Goal: Task Accomplishment & Management: Manage account settings

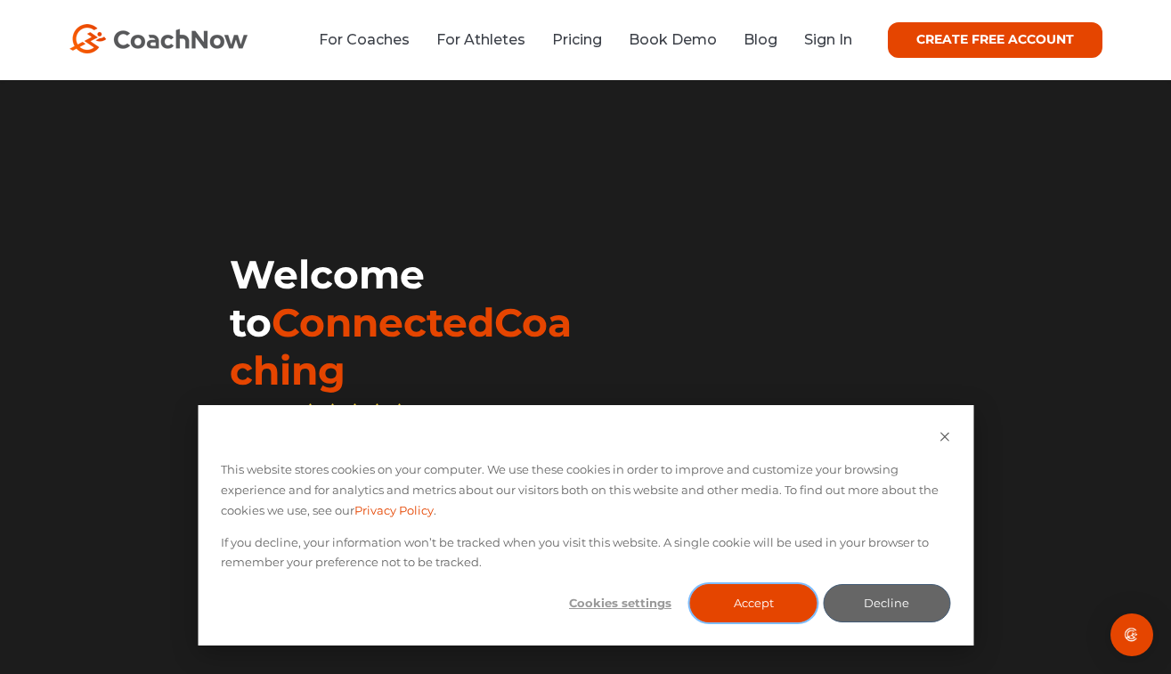
click at [730, 602] on button "Accept" at bounding box center [753, 603] width 127 height 38
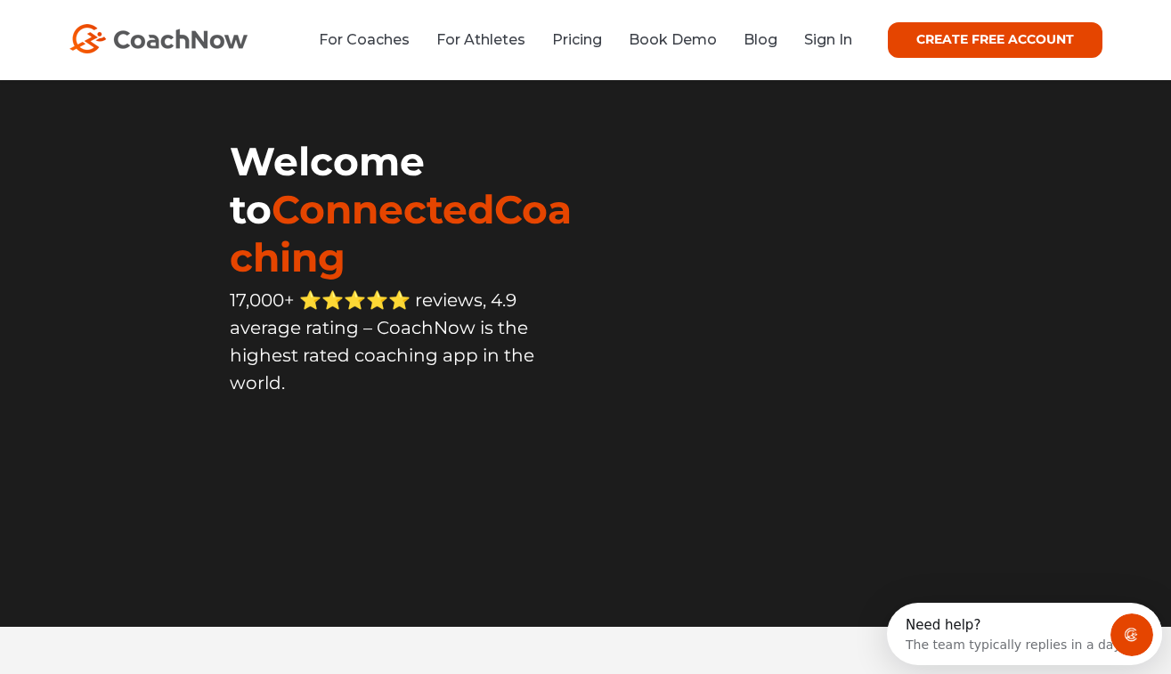
scroll to position [89, 0]
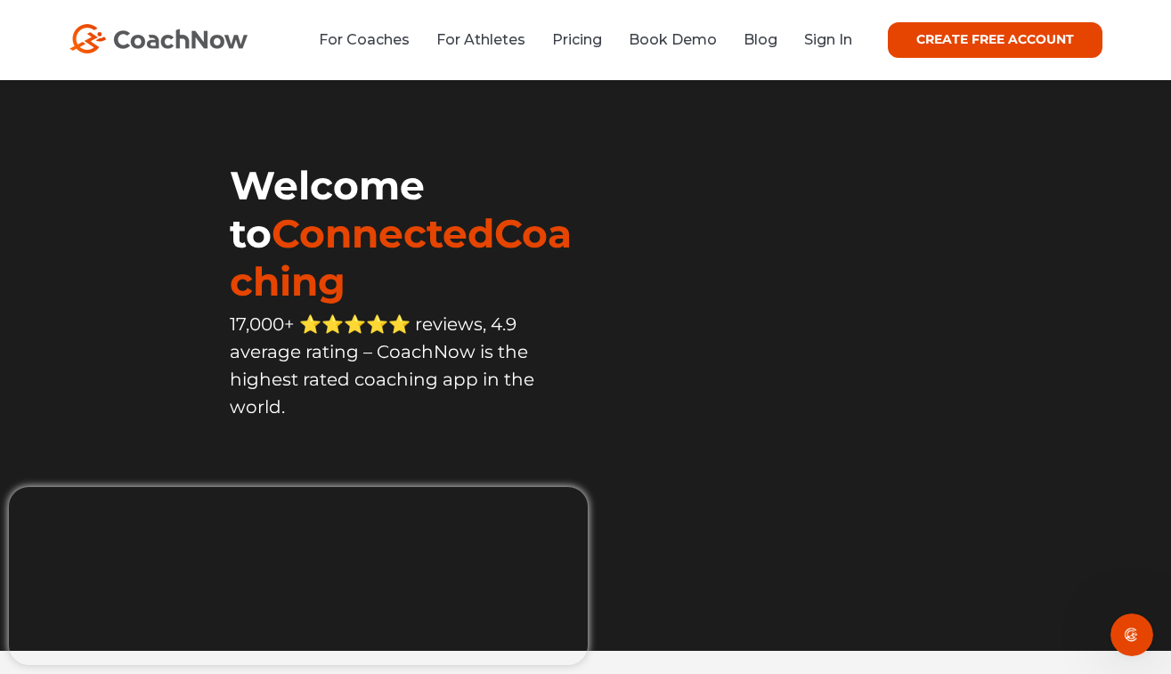
click at [938, 250] on video at bounding box center [819, 134] width 466 height 232
click at [828, 33] on link "Sign In" at bounding box center [828, 39] width 48 height 17
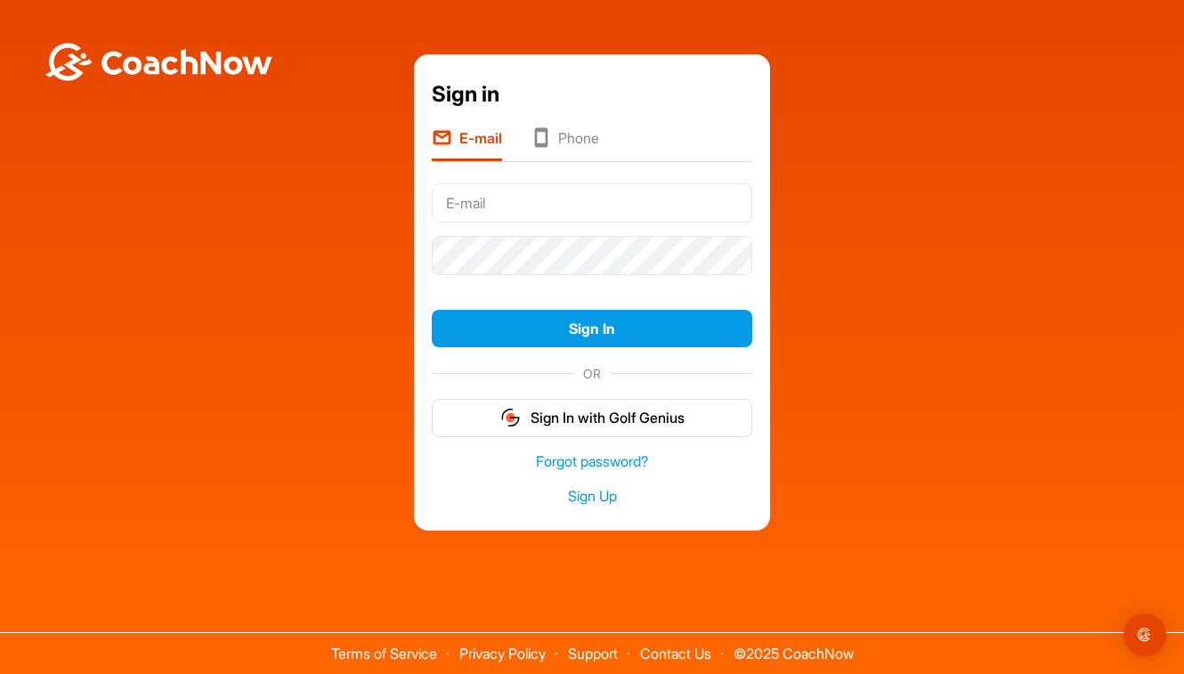
click at [613, 209] on input "text" at bounding box center [592, 202] width 321 height 39
type input "[EMAIL_ADDRESS][DOMAIN_NAME]"
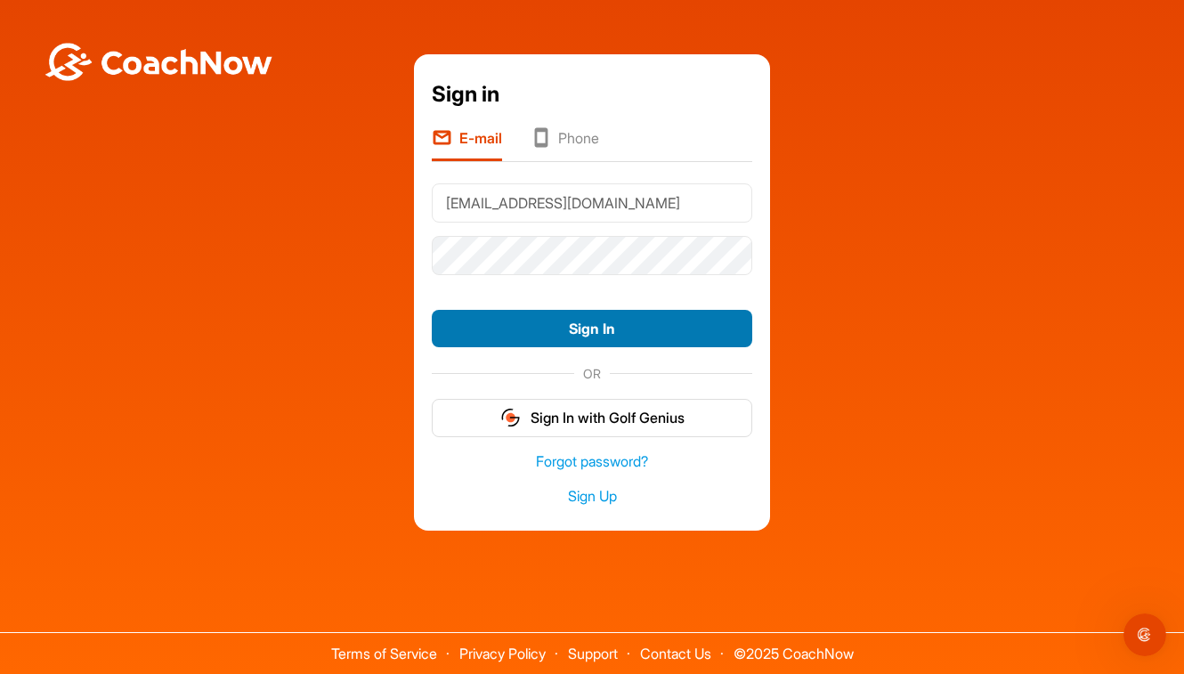
click at [593, 333] on button "Sign In" at bounding box center [592, 329] width 321 height 38
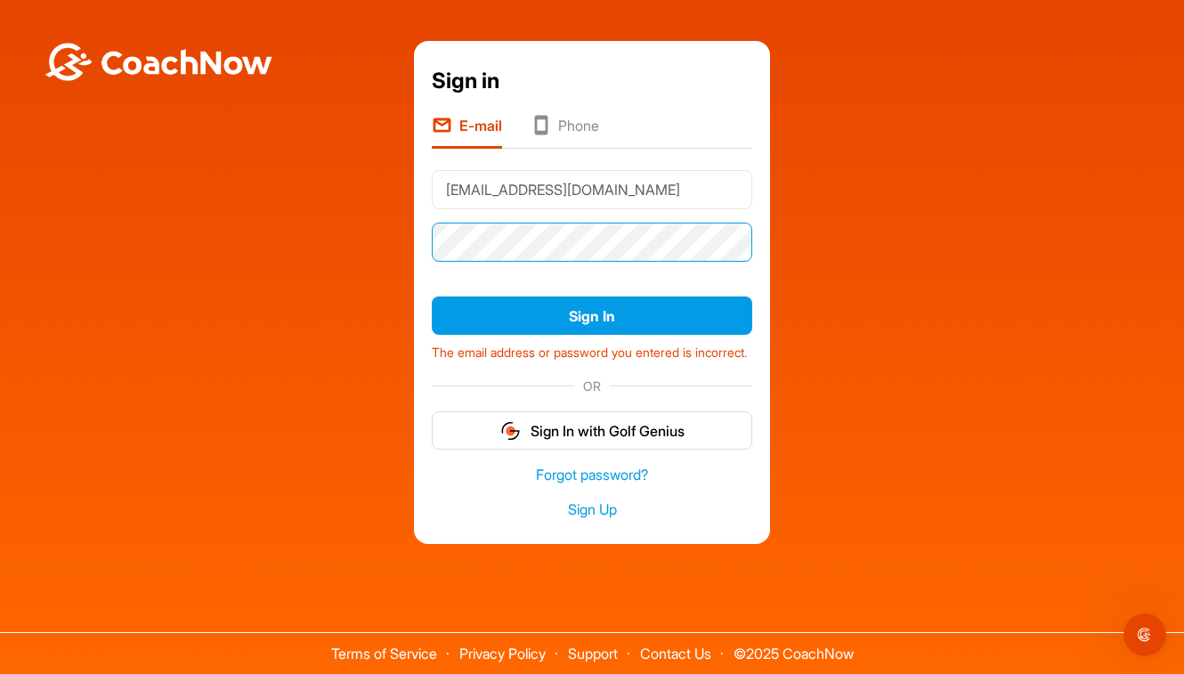
click at [388, 261] on div "Sign in E-mail Phone [EMAIL_ADDRESS][DOMAIN_NAME] Sign In The email address or …" at bounding box center [592, 292] width 1167 height 502
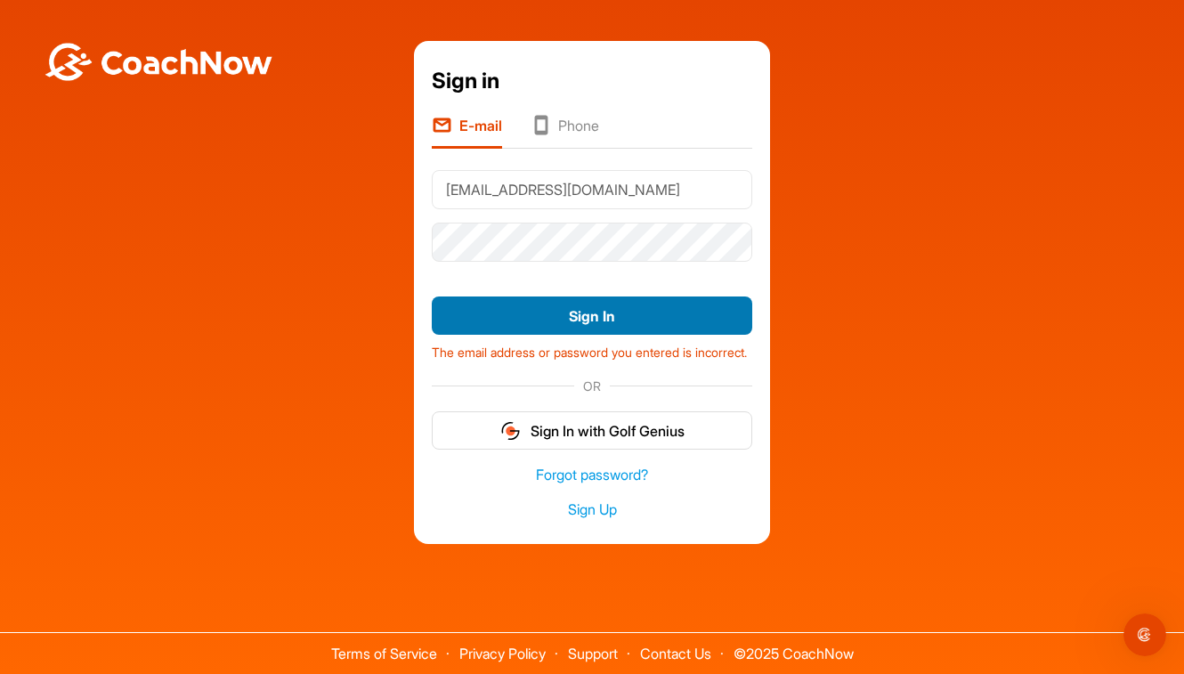
click at [638, 299] on button "Sign In" at bounding box center [592, 316] width 321 height 38
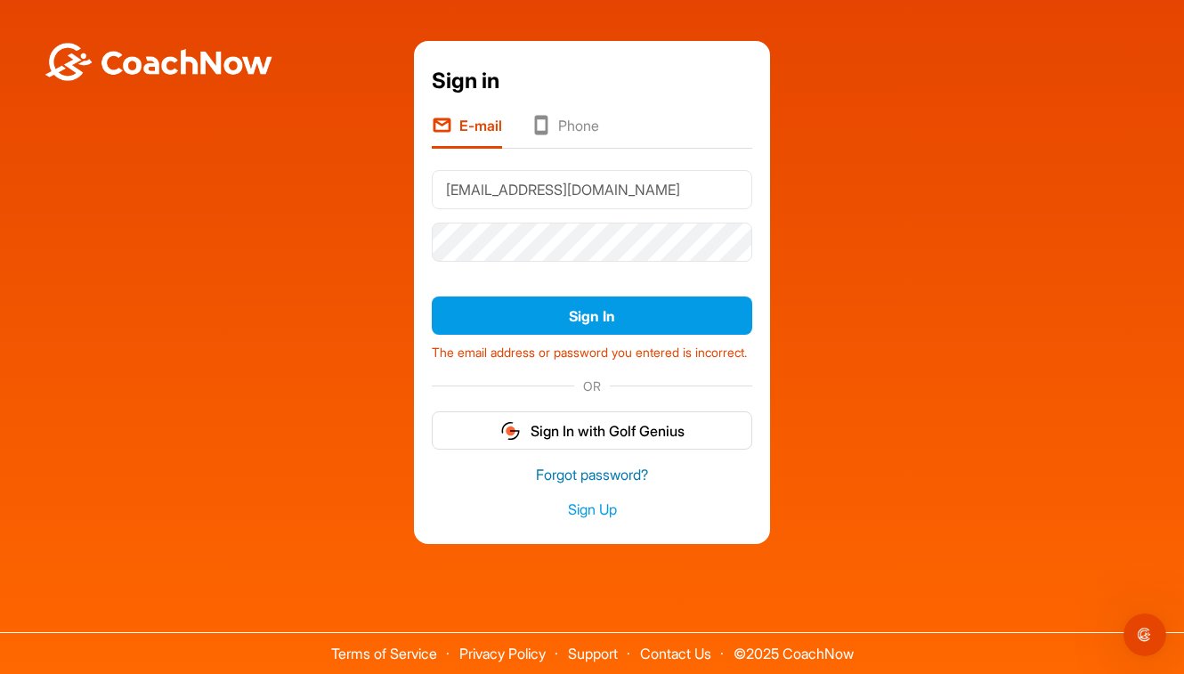
click at [617, 484] on link "Forgot password?" at bounding box center [592, 475] width 321 height 20
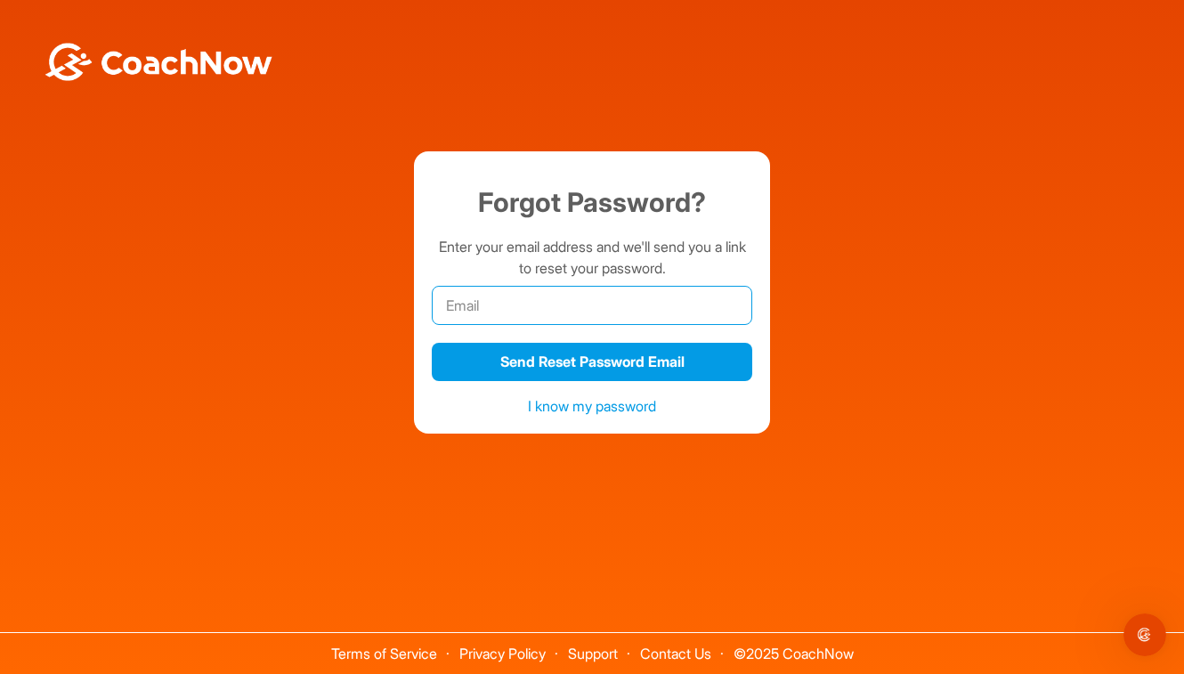
click at [645, 310] on input "email" at bounding box center [592, 305] width 321 height 39
type input "laulumaakimmo@outlook.com"
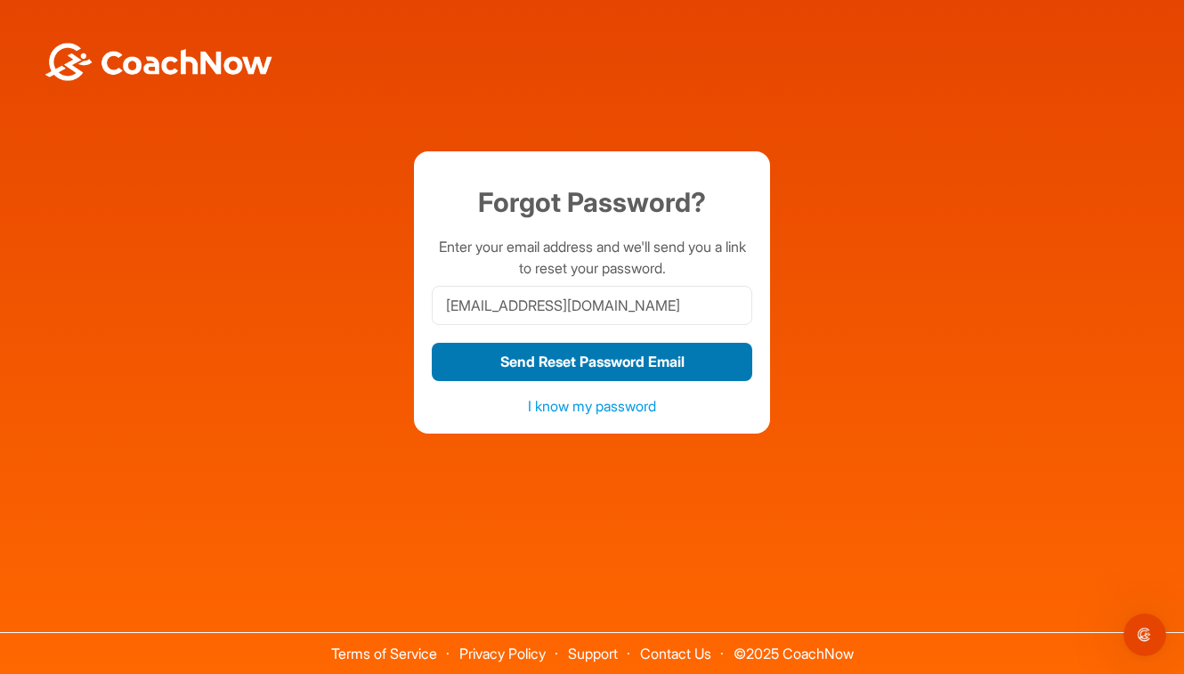
click at [614, 357] on button "Send Reset Password Email" at bounding box center [592, 362] width 321 height 38
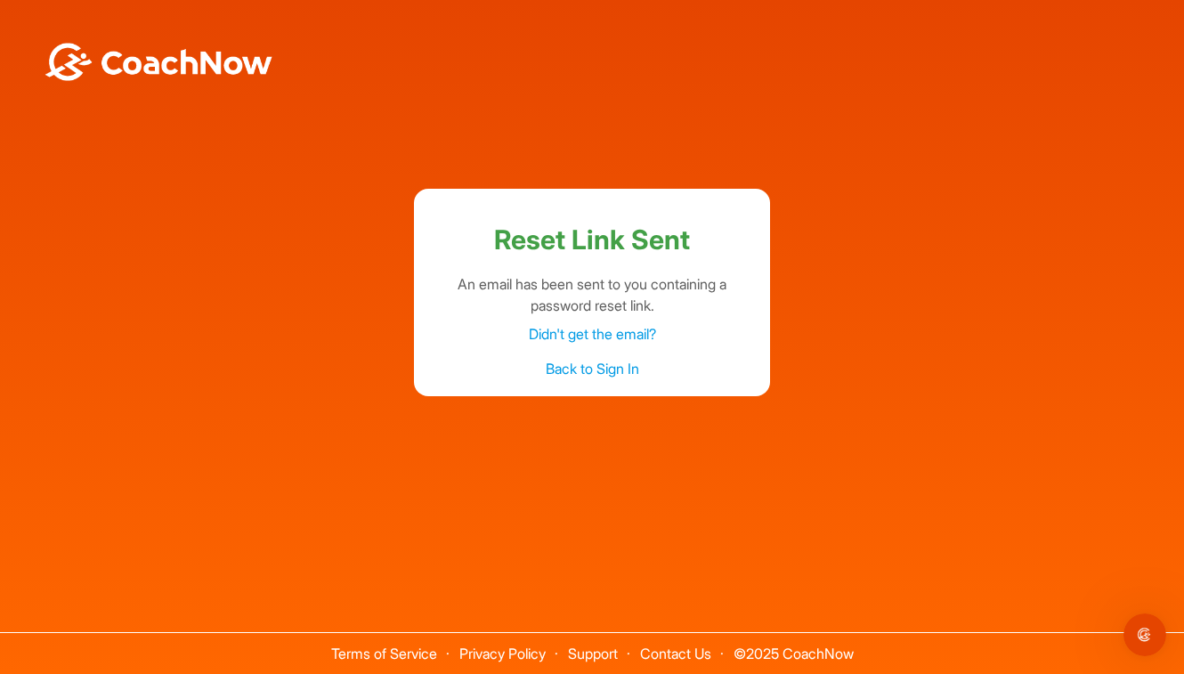
click at [876, 196] on div "Reset Link Sent An email has been sent to you containing a password reset link.…" at bounding box center [592, 292] width 1167 height 207
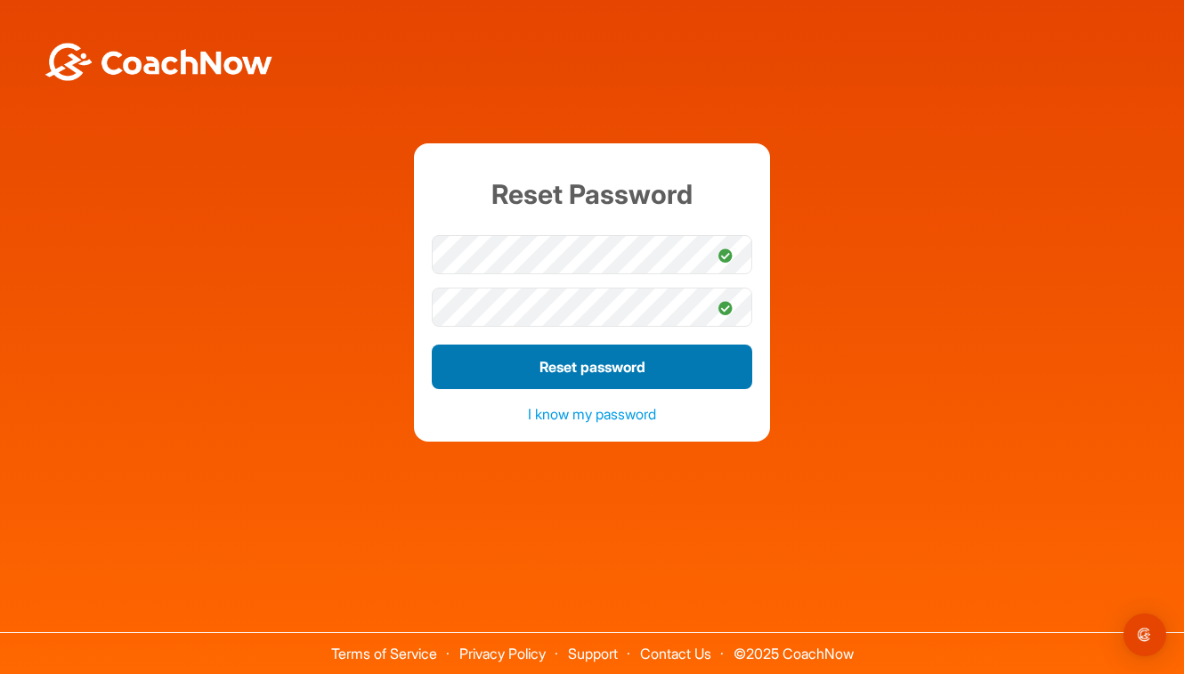
click at [451, 368] on button "Reset password" at bounding box center [592, 367] width 321 height 45
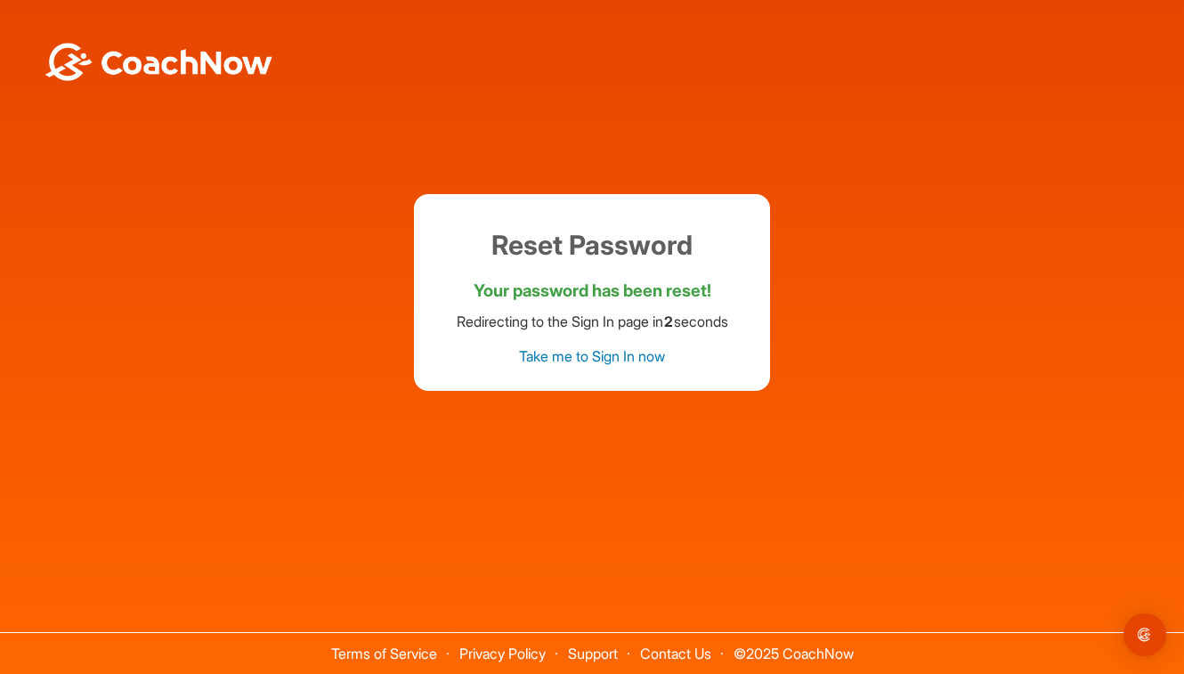
click at [647, 358] on link "Take me to Sign In now" at bounding box center [592, 356] width 146 height 18
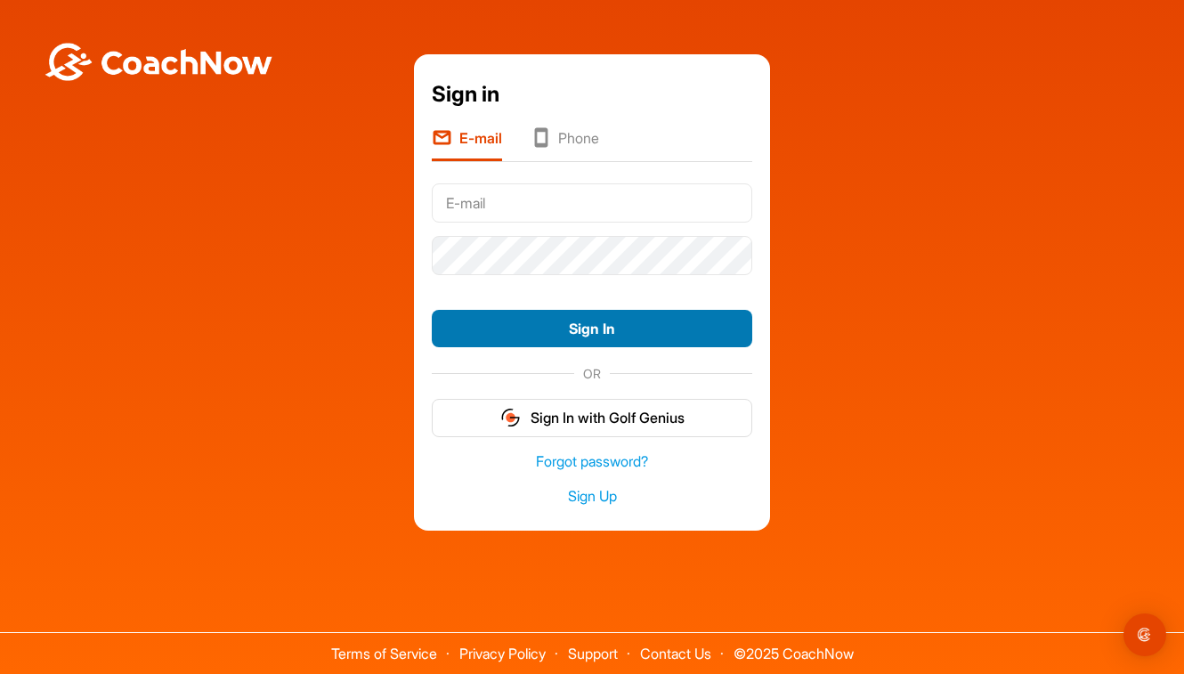
type input "laulumaakimmo@outlook.com"
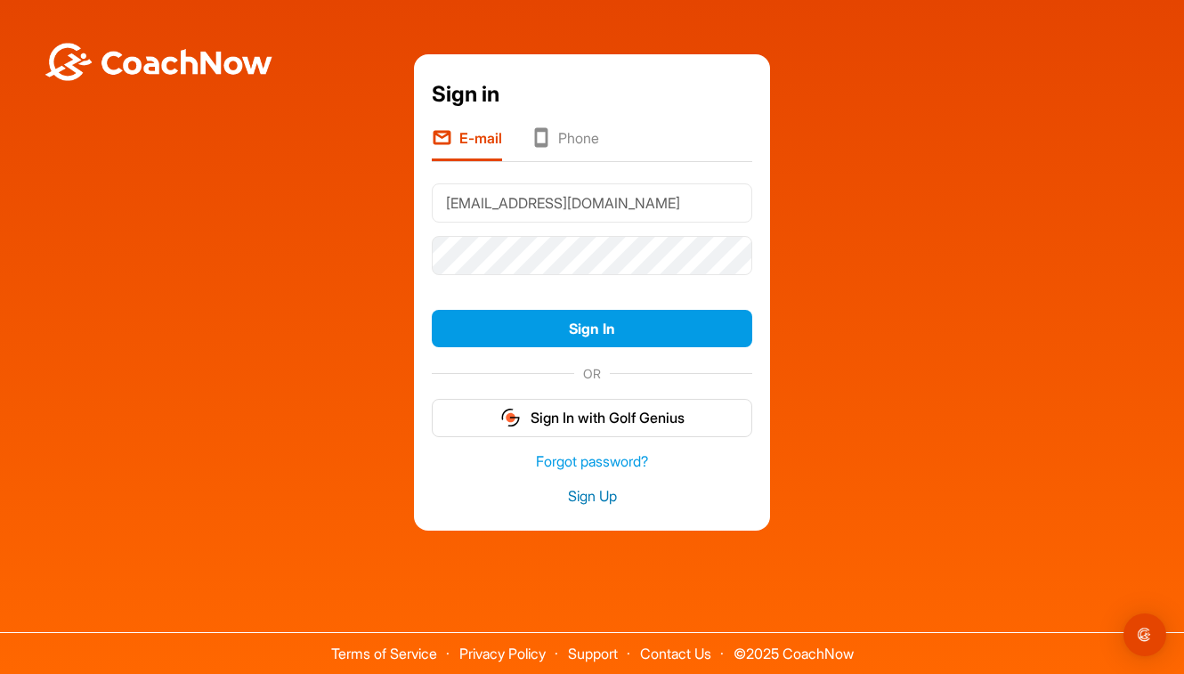
click at [610, 494] on link "Sign Up" at bounding box center [592, 496] width 321 height 20
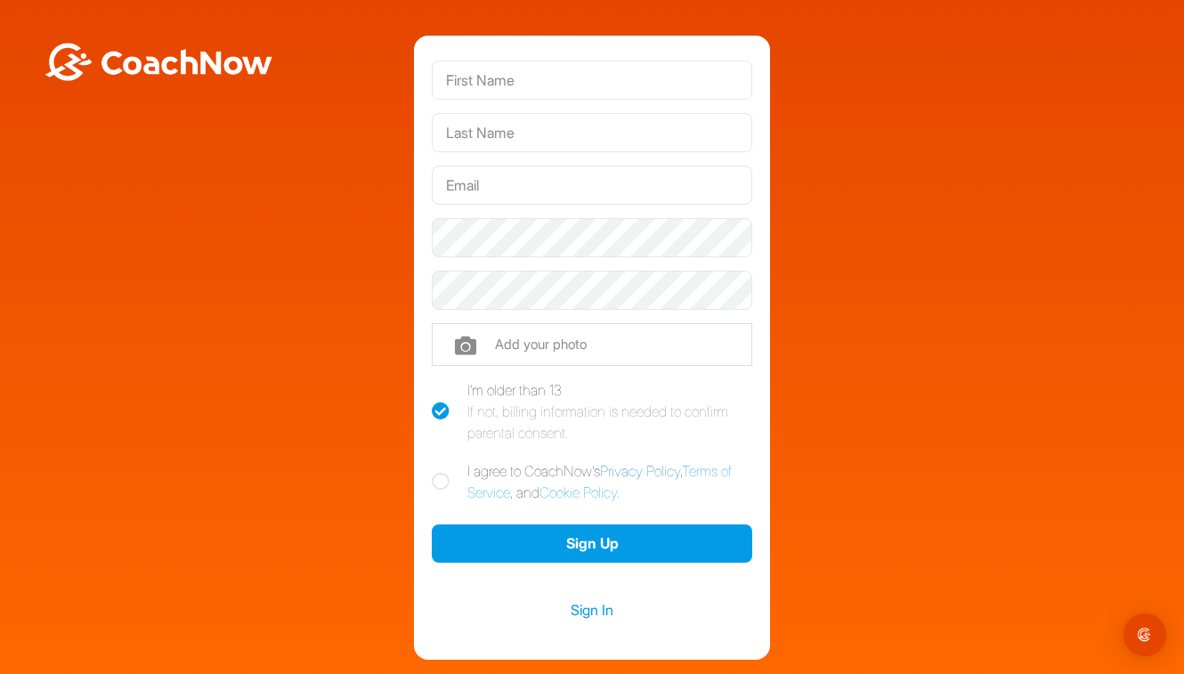
type input "laulumaakimmo@outlook.com"
click at [614, 86] on input "text" at bounding box center [592, 80] width 321 height 39
type input "Kimmo"
type input "Laulumaa"
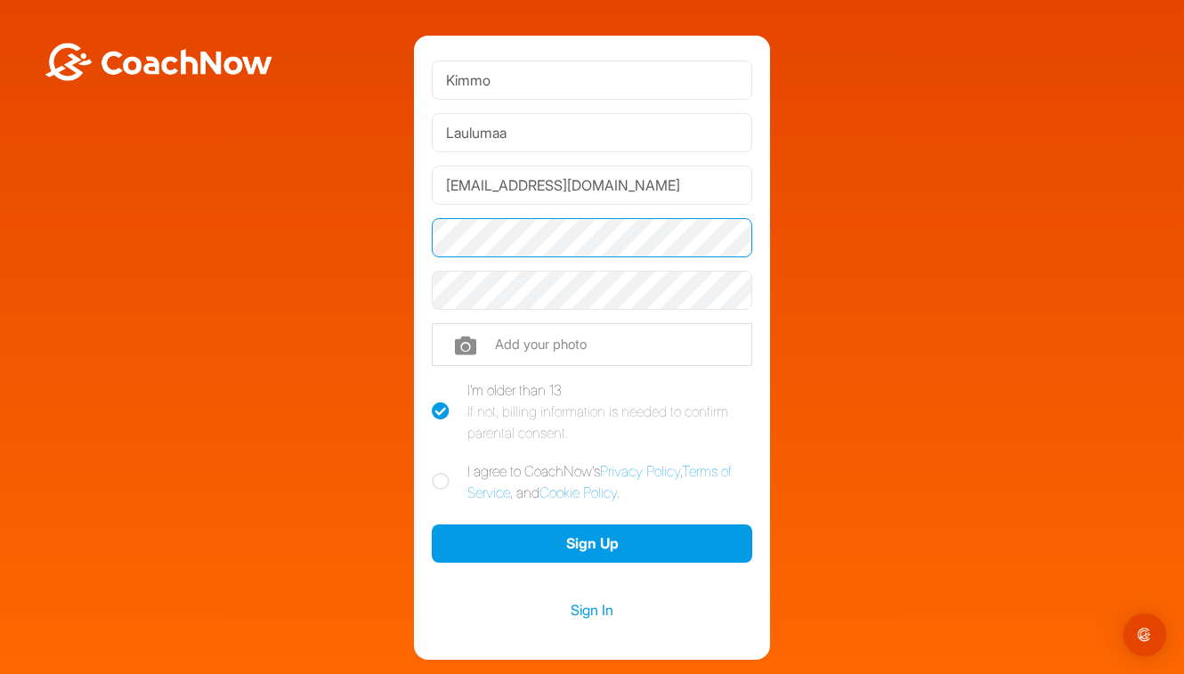
click at [402, 249] on div "Kimmo Laulumaa laulumaakimmo@outlook.com Phone +1 Phone Number (so your coach c…" at bounding box center [592, 348] width 1167 height 624
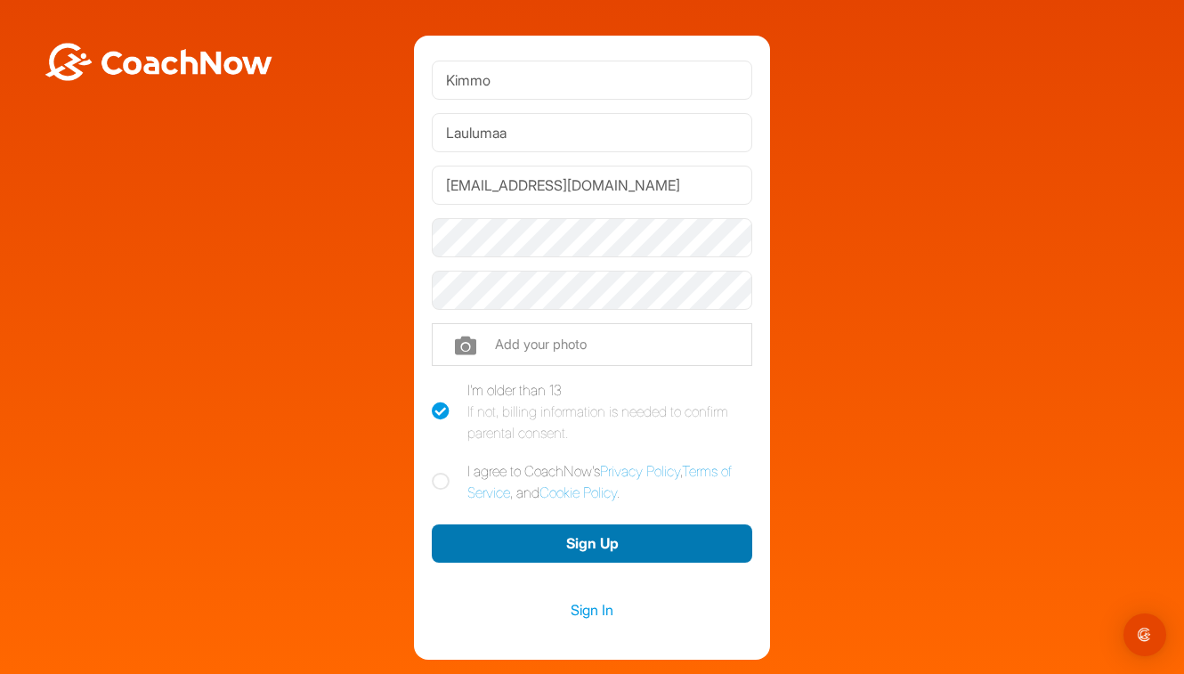
click at [549, 546] on button "Sign Up" at bounding box center [592, 543] width 321 height 38
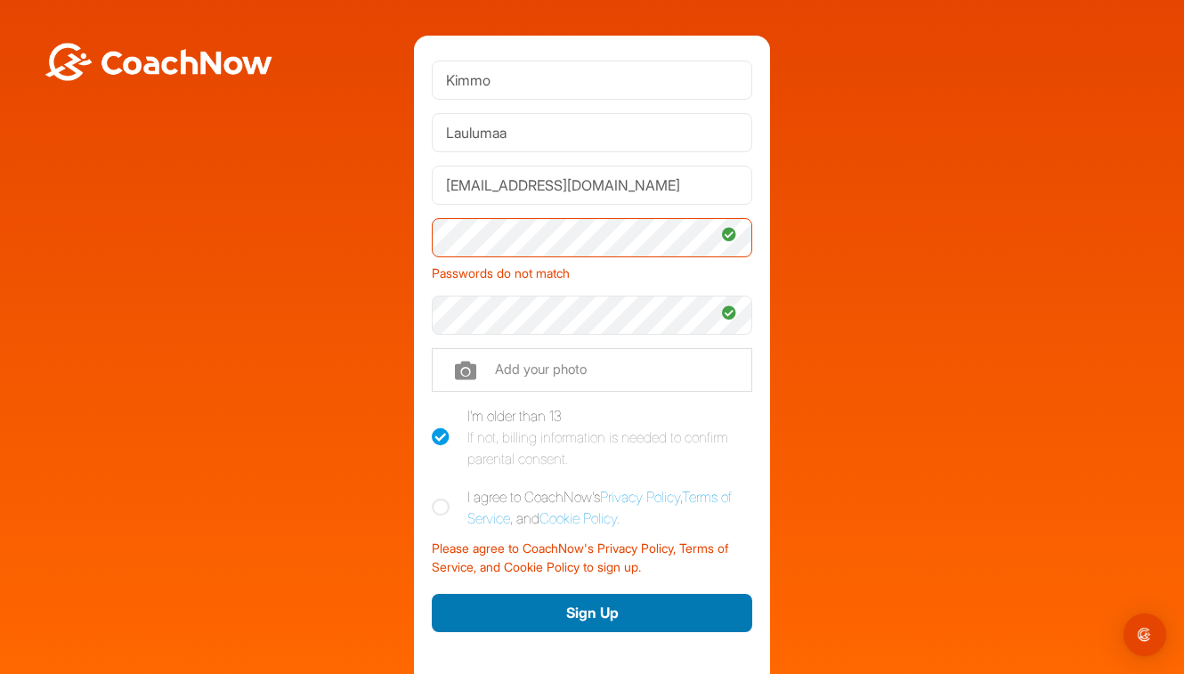
click at [583, 614] on button "Sign Up" at bounding box center [592, 613] width 321 height 38
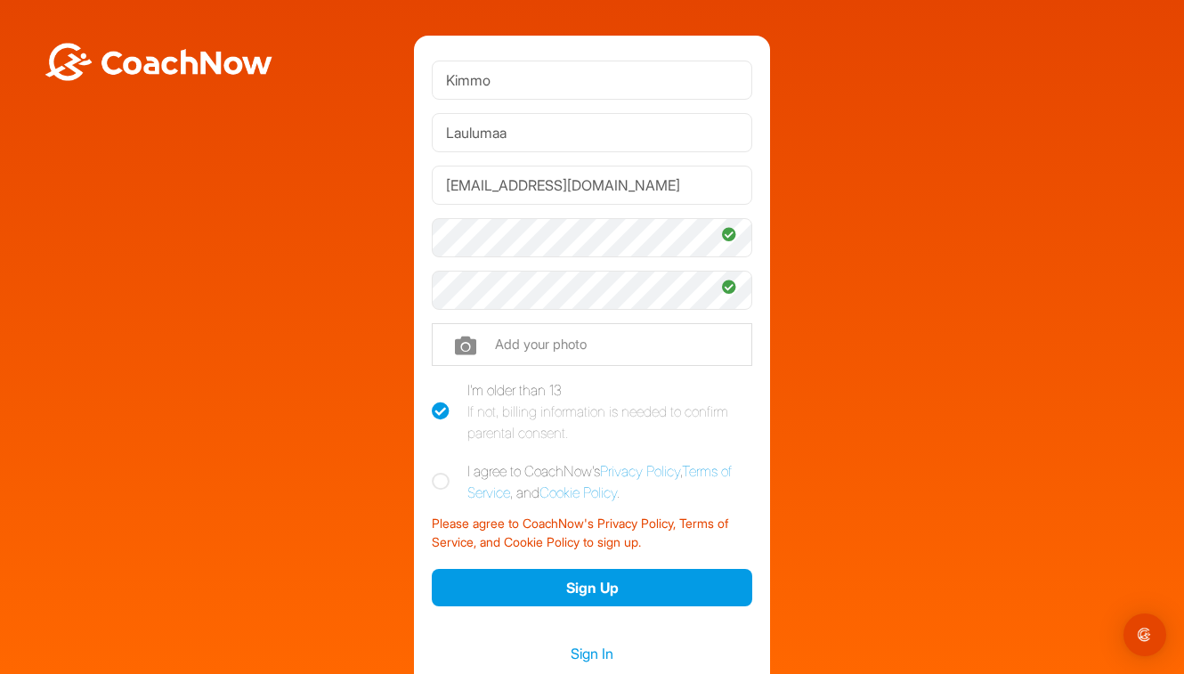
click at [432, 484] on icon at bounding box center [441, 482] width 18 height 18
click at [432, 472] on input "I agree to CoachNow's Privacy Policy , Terms of Service , and Cookie Policy ." at bounding box center [438, 466] width 12 height 12
checkbox input "true"
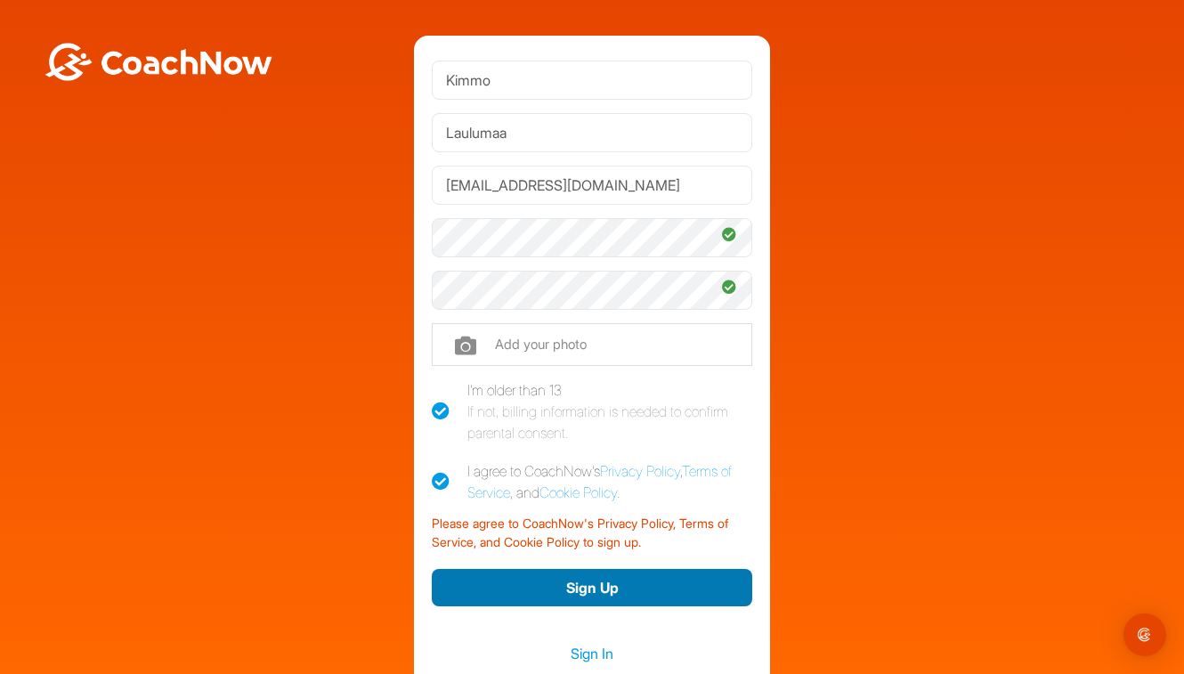
click at [561, 581] on button "Sign Up" at bounding box center [592, 588] width 321 height 38
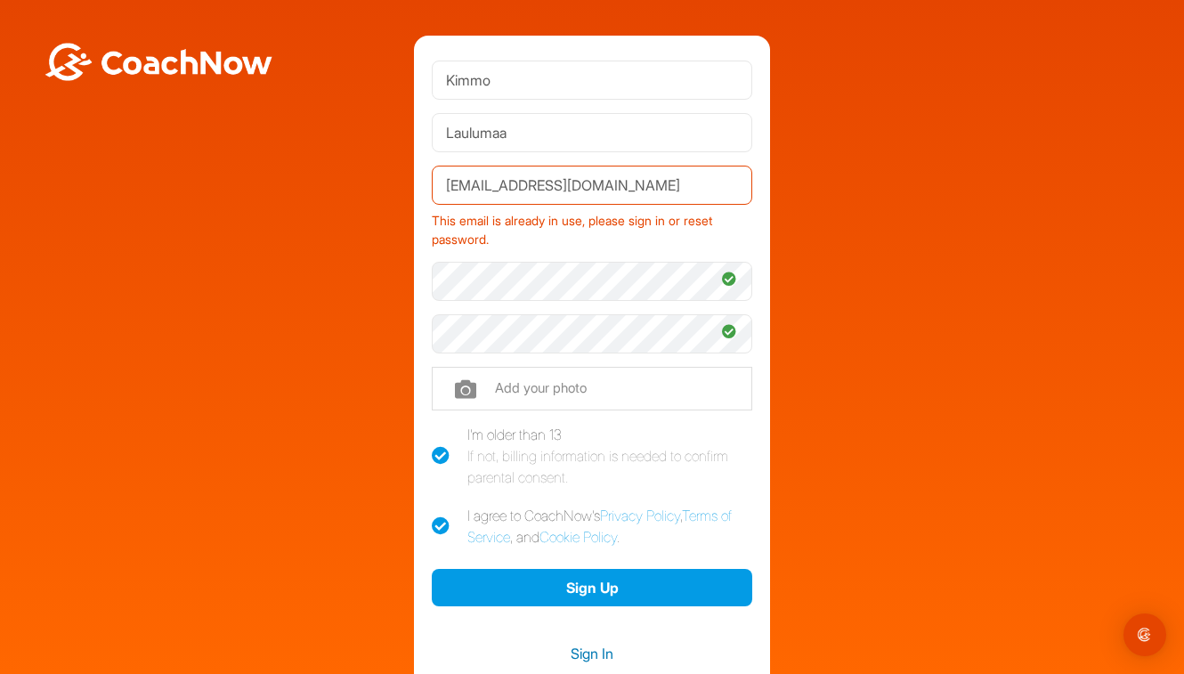
click at [586, 657] on link "Sign In" at bounding box center [592, 653] width 321 height 23
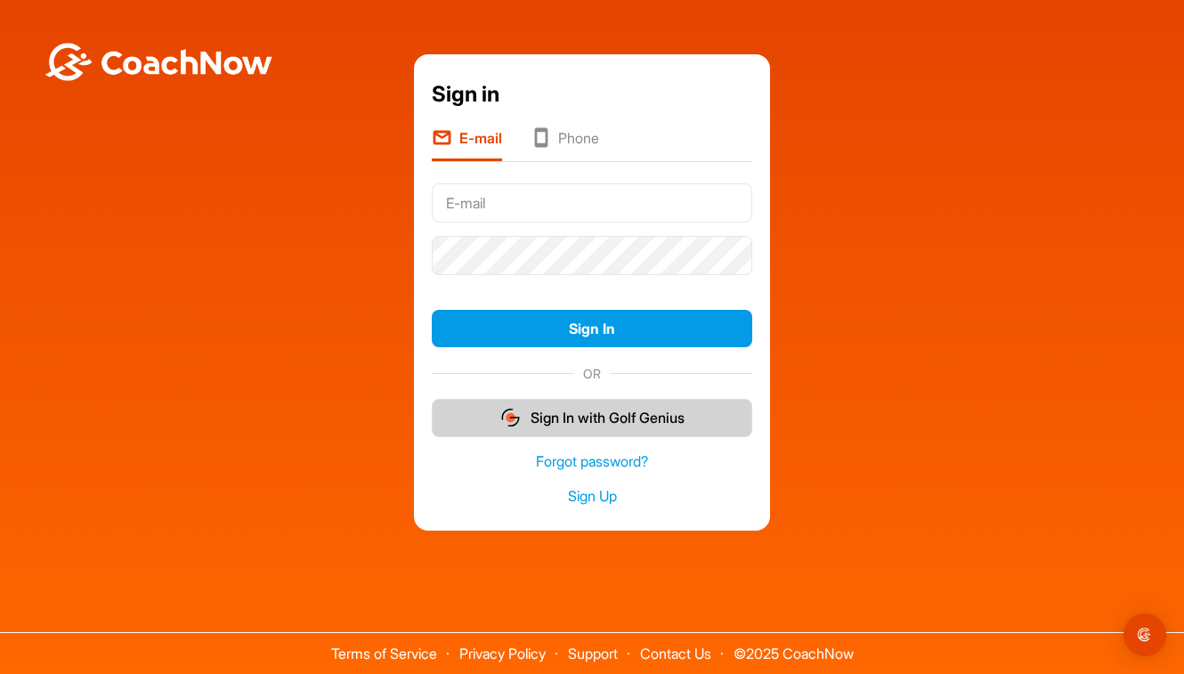
type input "laulumaakimmo@outlook.com"
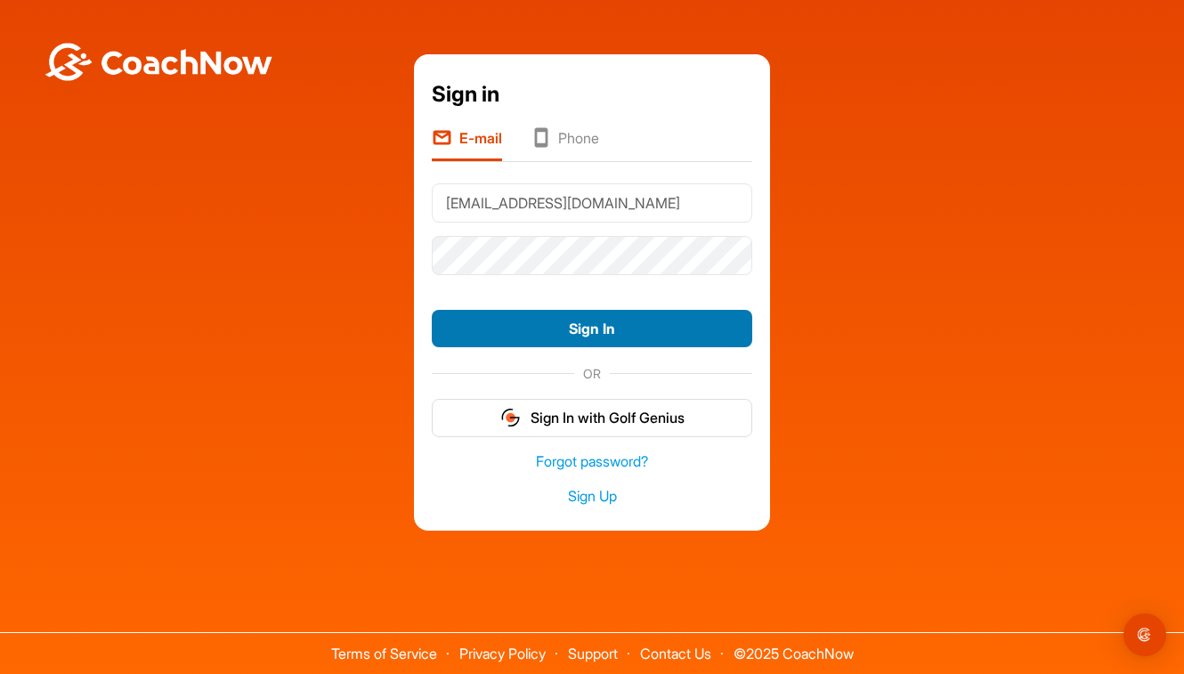
click at [464, 328] on button "Sign In" at bounding box center [592, 329] width 321 height 38
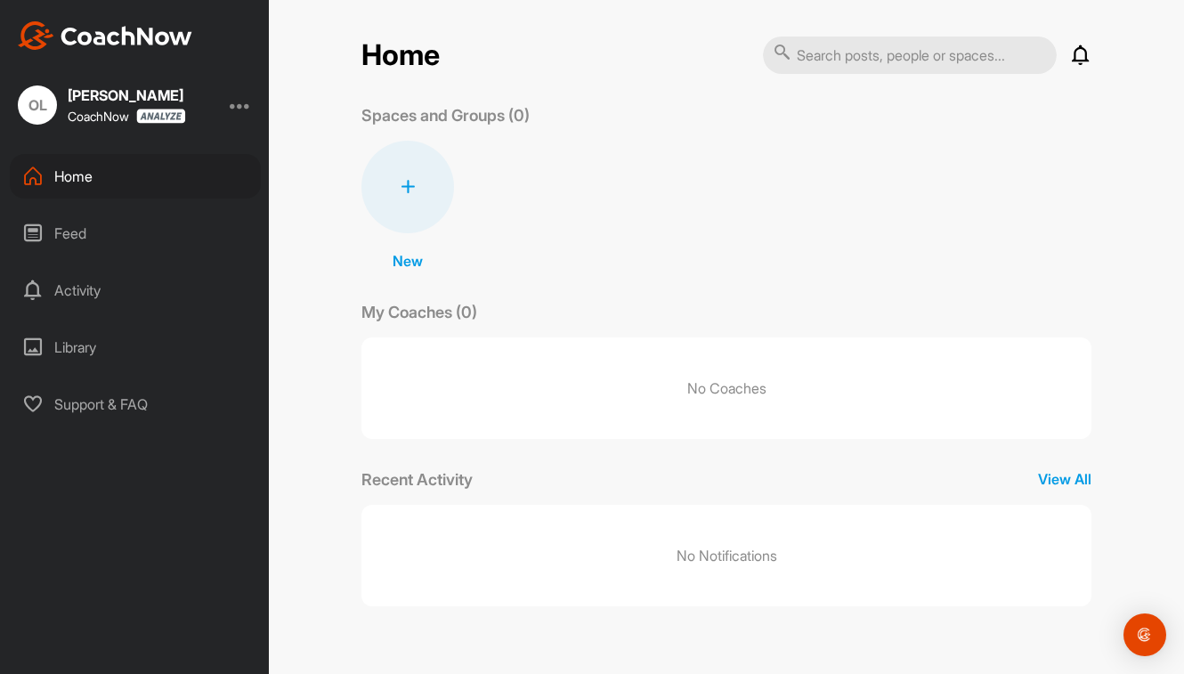
click at [240, 105] on div at bounding box center [240, 104] width 21 height 21
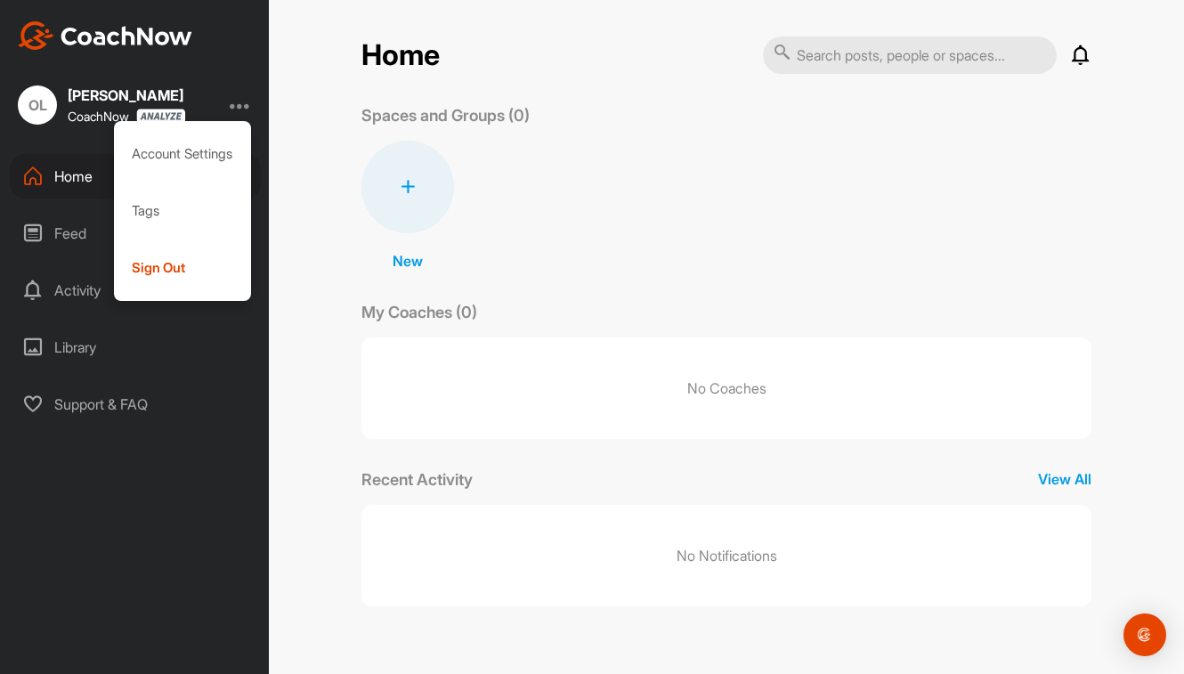
click at [40, 109] on div "OL" at bounding box center [37, 104] width 39 height 39
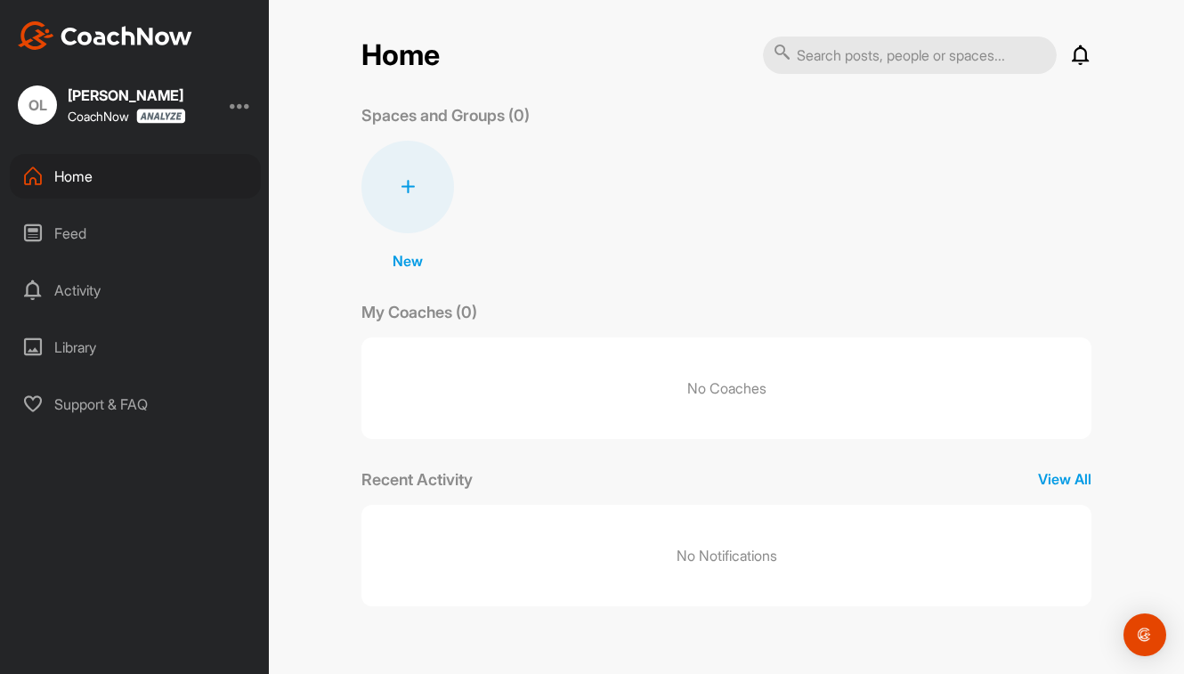
click at [80, 232] on div "Feed" at bounding box center [135, 233] width 251 height 45
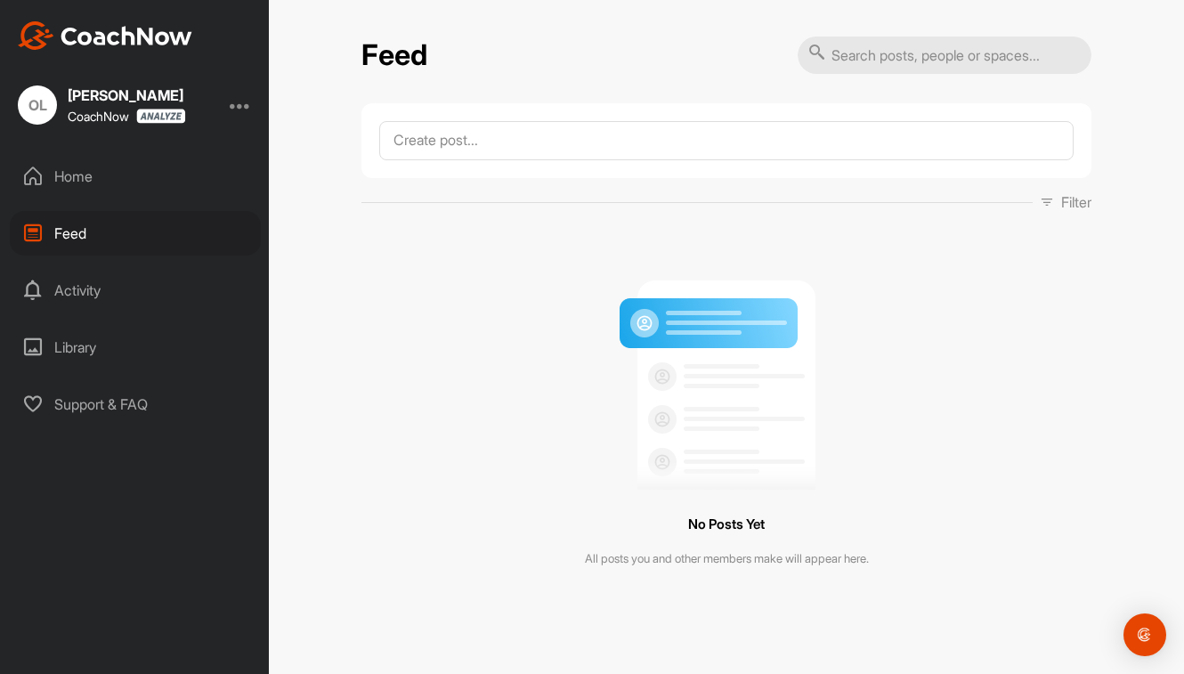
click at [89, 290] on div "Activity" at bounding box center [135, 290] width 251 height 45
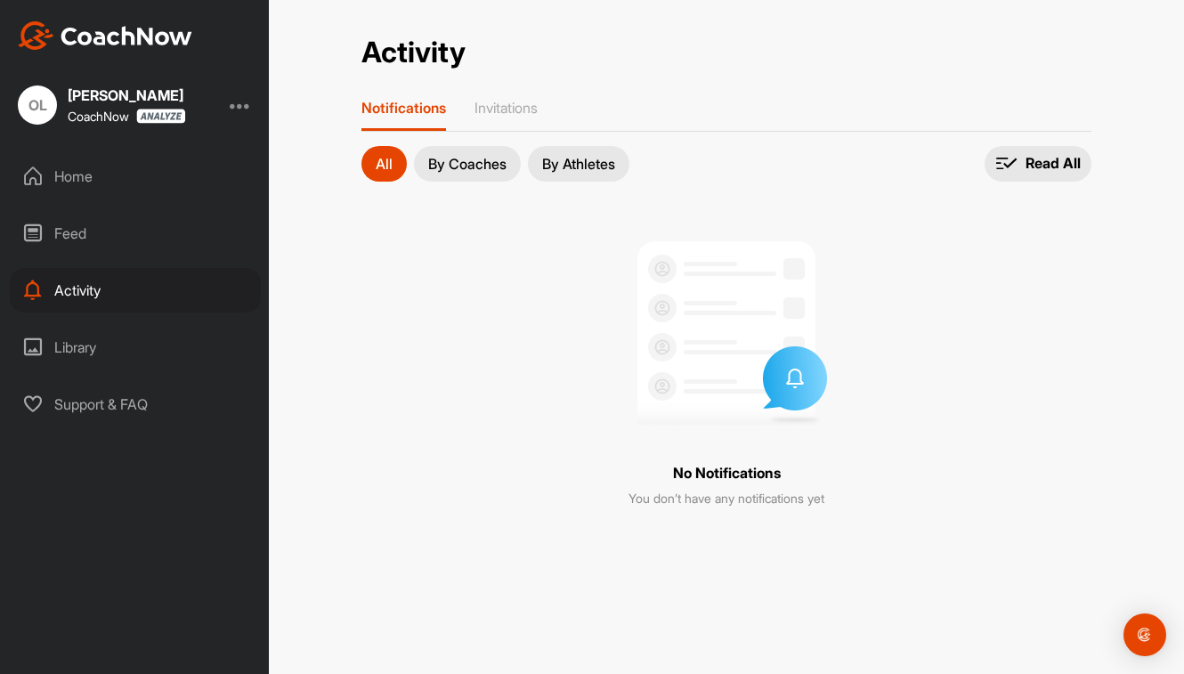
click at [98, 337] on div "Library" at bounding box center [135, 347] width 251 height 45
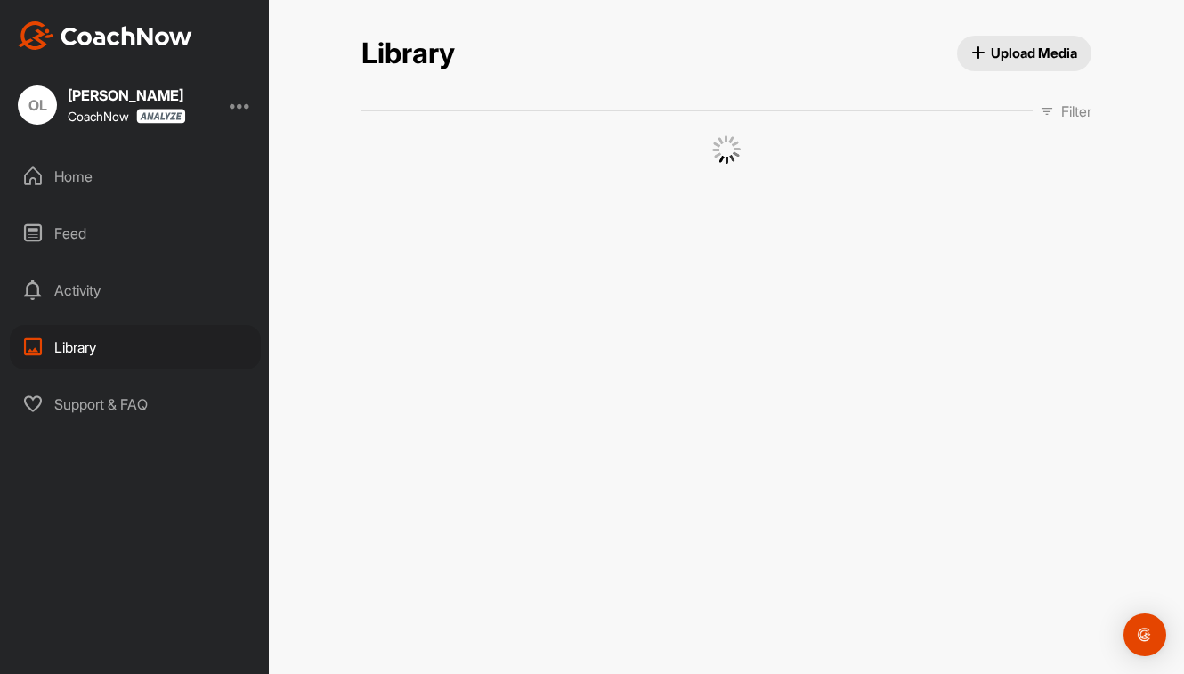
click at [99, 398] on div "Support & FAQ" at bounding box center [135, 404] width 251 height 45
